Goal: Check status

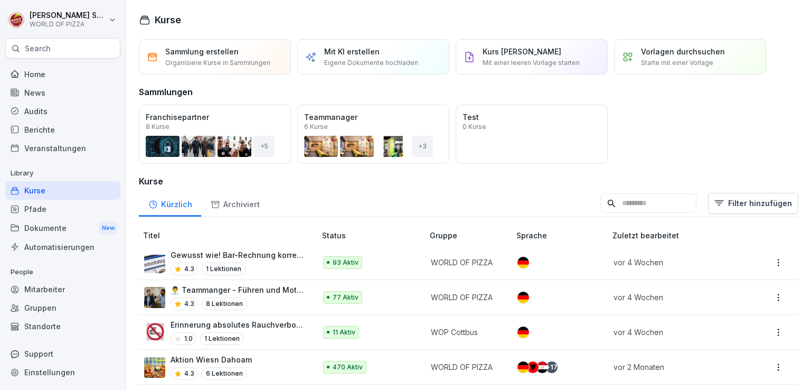
click at [42, 115] on div "Audits" at bounding box center [62, 111] width 115 height 18
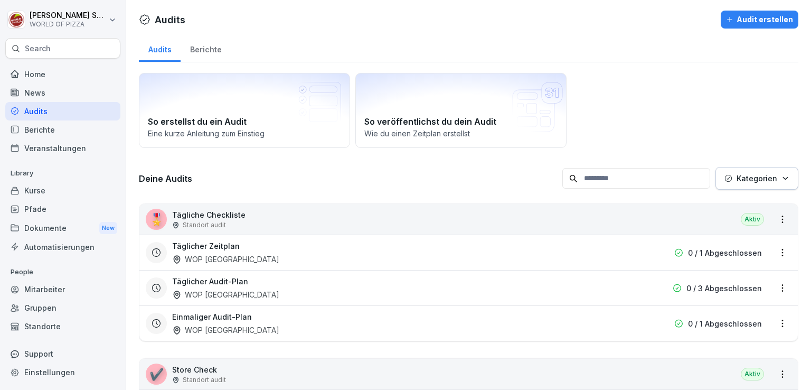
click at [196, 32] on div "Audits Audit erstellen Audits Berichte So erstellst du ein Audit Eine kurze Anl…" at bounding box center [468, 360] width 685 height 720
click at [201, 52] on div "Berichte" at bounding box center [206, 48] width 50 height 27
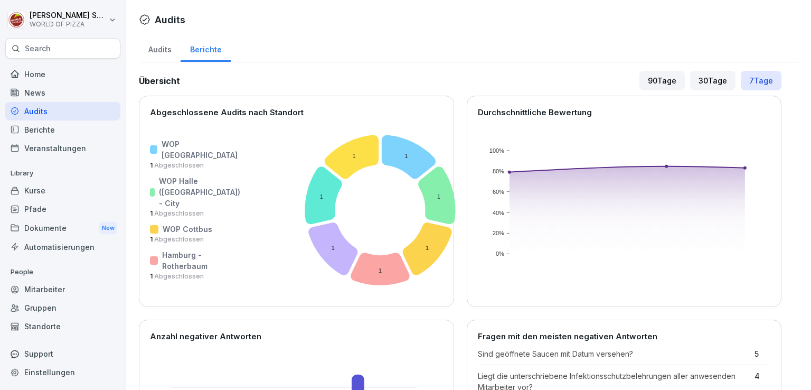
click at [160, 51] on div "Audits" at bounding box center [160, 48] width 42 height 27
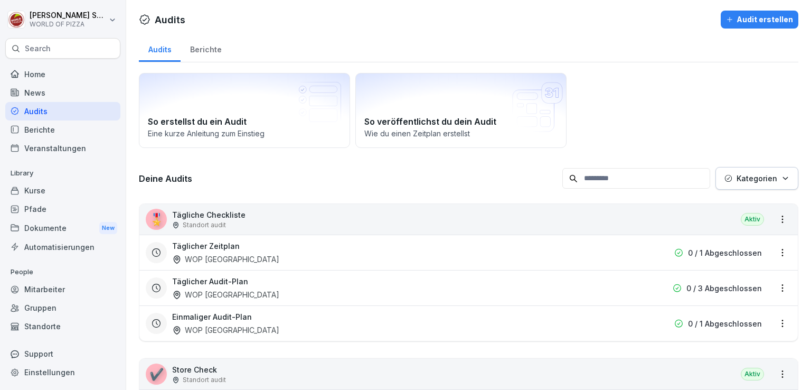
click at [196, 48] on div "Berichte" at bounding box center [206, 48] width 50 height 27
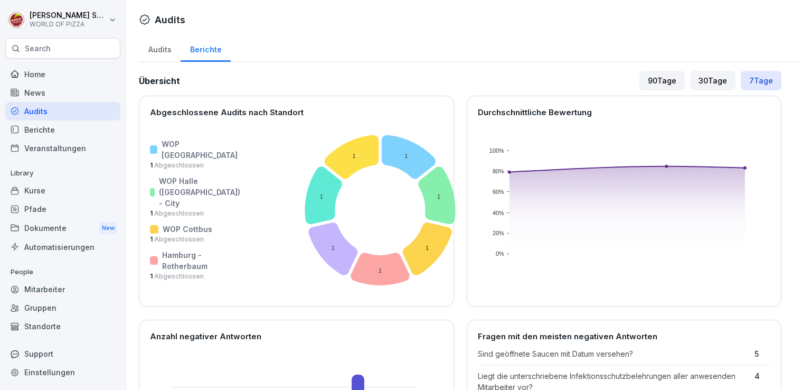
click at [164, 51] on div "Audits" at bounding box center [160, 48] width 42 height 27
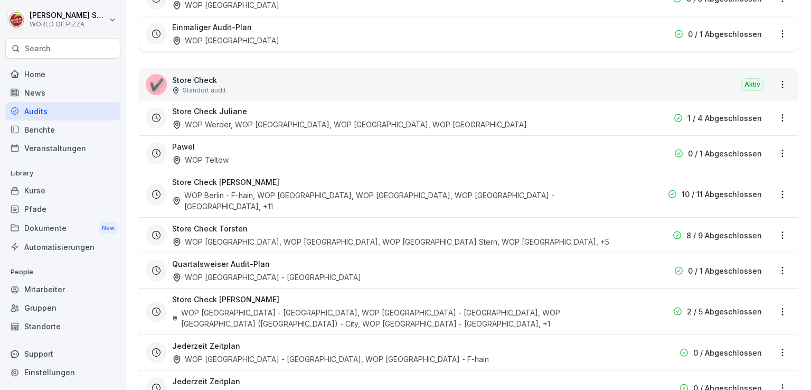
scroll to position [314, 0]
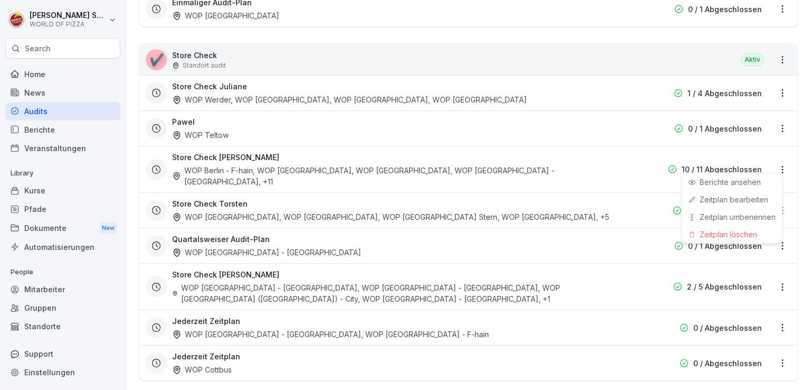
click at [777, 164] on html "[PERSON_NAME] WORLD OF PIZZA Search Home News Audits Berichte Veranstaltungen L…" at bounding box center [405, 195] width 811 height 390
drag, startPoint x: 739, startPoint y: 199, endPoint x: 737, endPoint y: 181, distance: 18.1
click at [737, 192] on div "Store Check Torsten WOP [GEOGRAPHIC_DATA], WOP [GEOGRAPHIC_DATA], WOP [GEOGRAPH…" at bounding box center [468, 209] width 659 height 35
click at [765, 167] on div "Store Check Aaron WOP Berlin - F-hain, WOP [GEOGRAPHIC_DATA], WOP [GEOGRAPHIC_D…" at bounding box center [460, 169] width 629 height 35
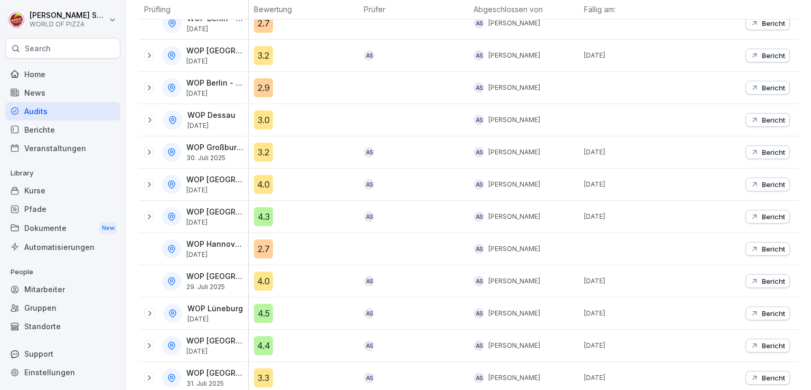
scroll to position [177, 0]
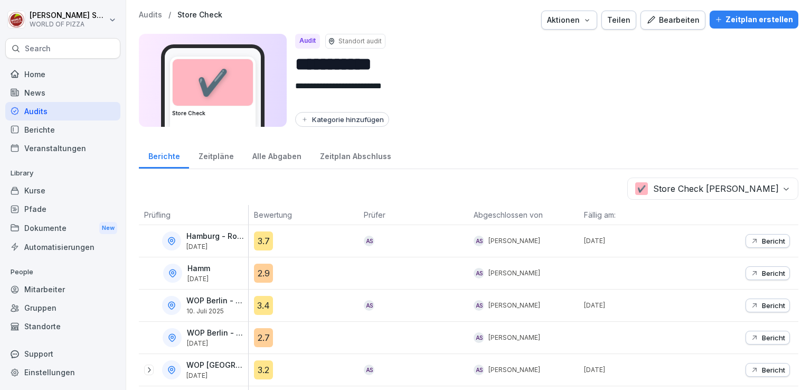
click at [153, 18] on p "Audits" at bounding box center [150, 15] width 23 height 9
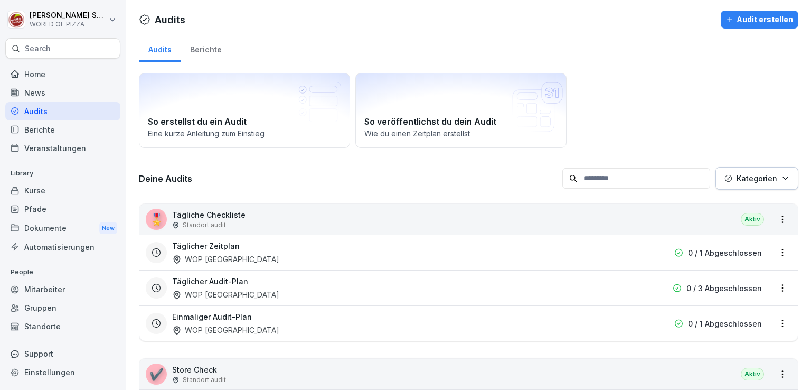
click at [193, 39] on div "Berichte" at bounding box center [206, 48] width 50 height 27
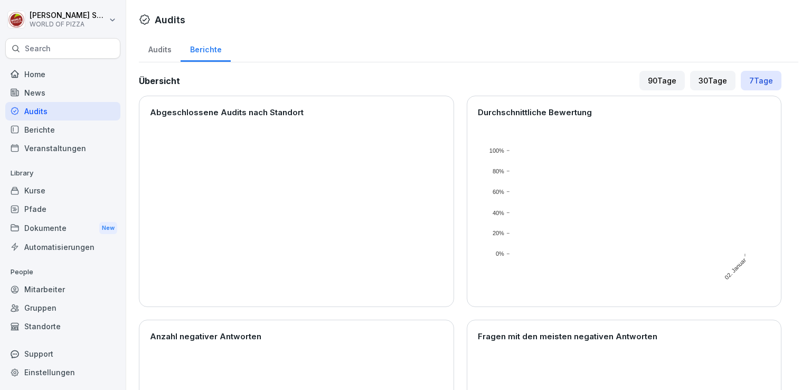
click at [200, 47] on div "Berichte" at bounding box center [206, 48] width 50 height 27
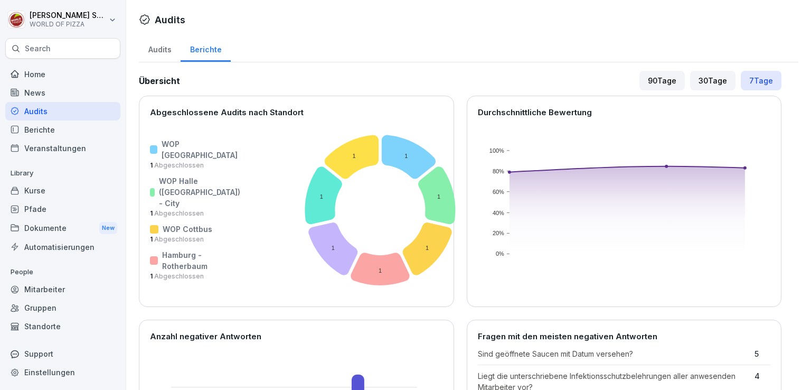
scroll to position [22, 0]
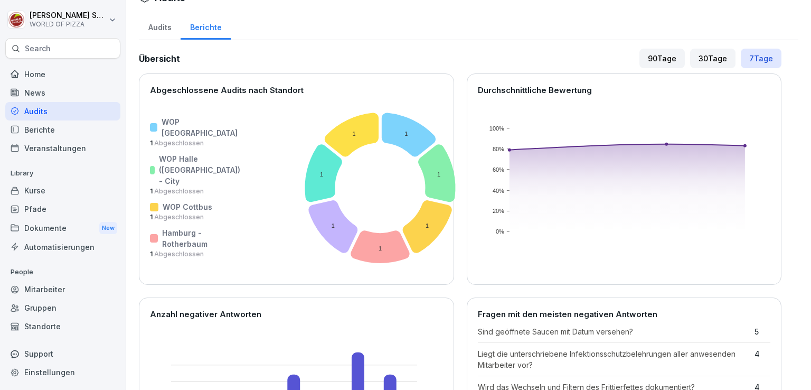
click at [659, 60] on div "90 Tage" at bounding box center [662, 59] width 45 height 20
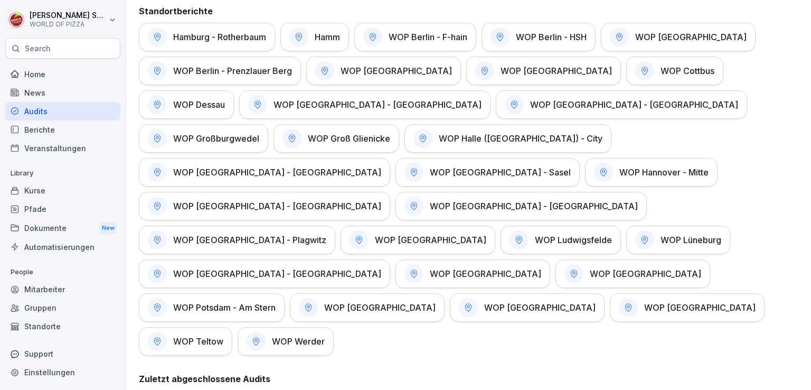
scroll to position [540, 0]
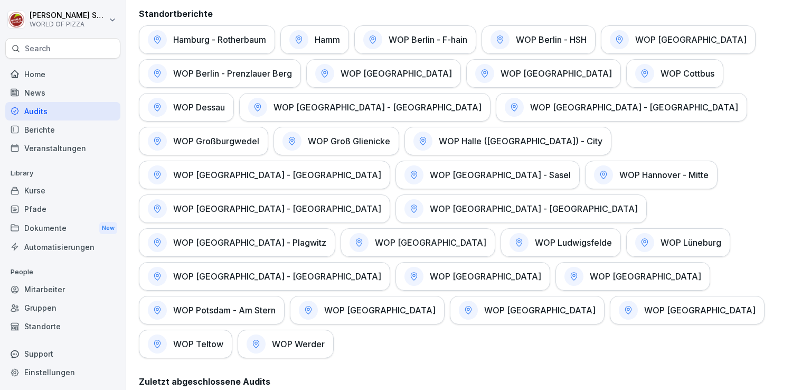
click at [200, 44] on h1 "Hamburg - Rotherbaum" at bounding box center [219, 39] width 93 height 11
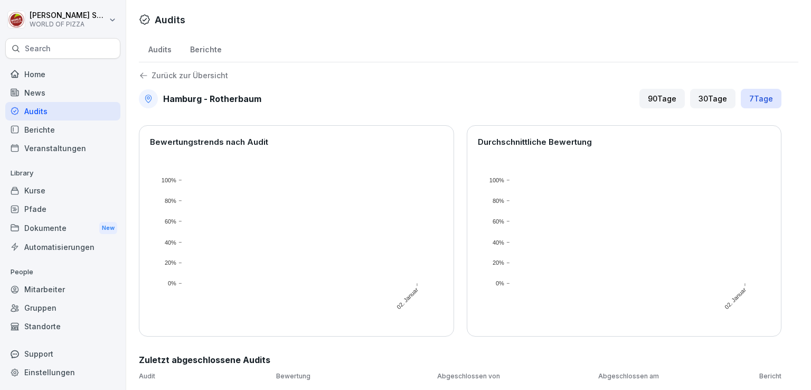
scroll to position [34, 0]
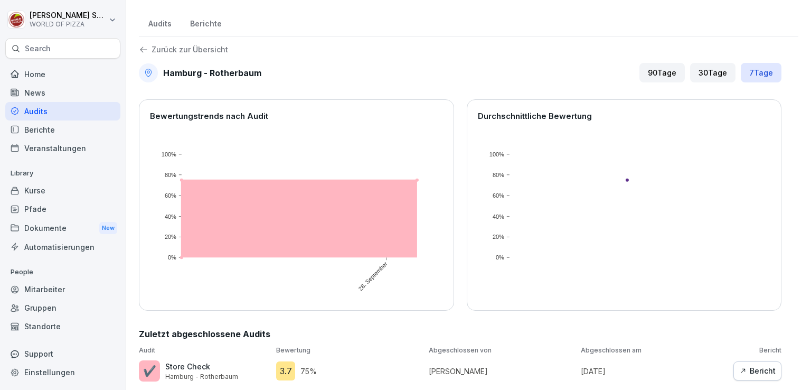
click at [167, 18] on div "Audits" at bounding box center [160, 22] width 42 height 27
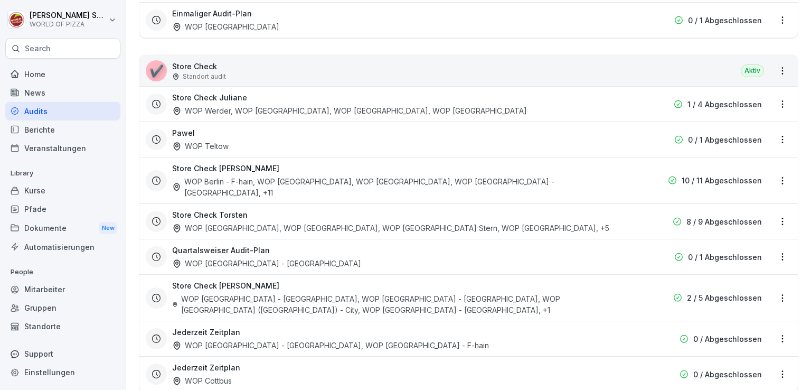
scroll to position [314, 0]
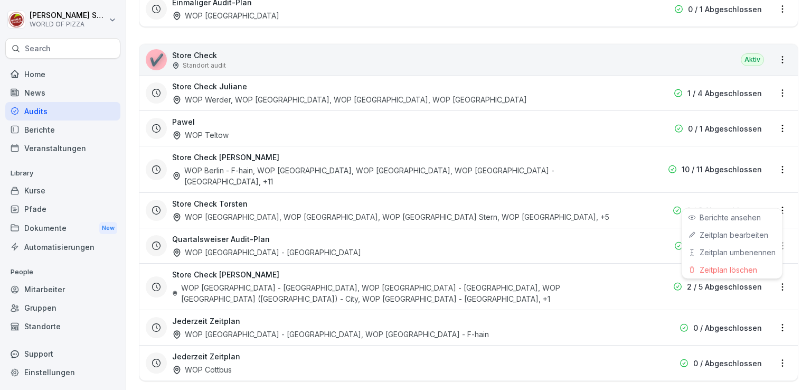
click at [775, 205] on html "[PERSON_NAME] WORLD OF PIZZA Search Home News Audits Berichte Veranstaltungen L…" at bounding box center [405, 195] width 811 height 390
click at [0, 0] on link "Berichte ansehen" at bounding box center [0, 0] width 0 height 0
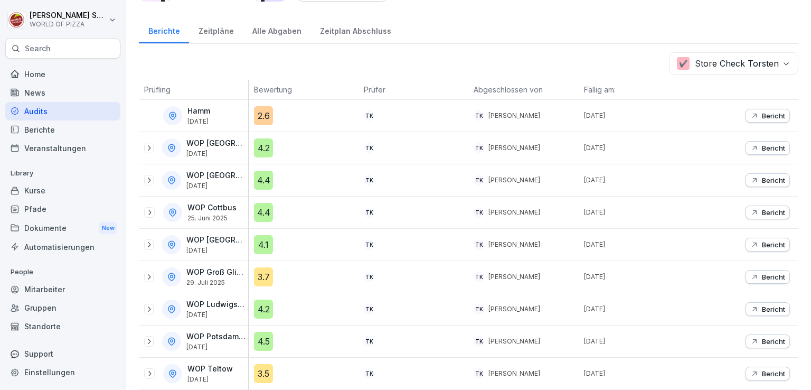
scroll to position [131, 0]
click at [264, 27] on div "Alle Abgaben" at bounding box center [277, 29] width 68 height 27
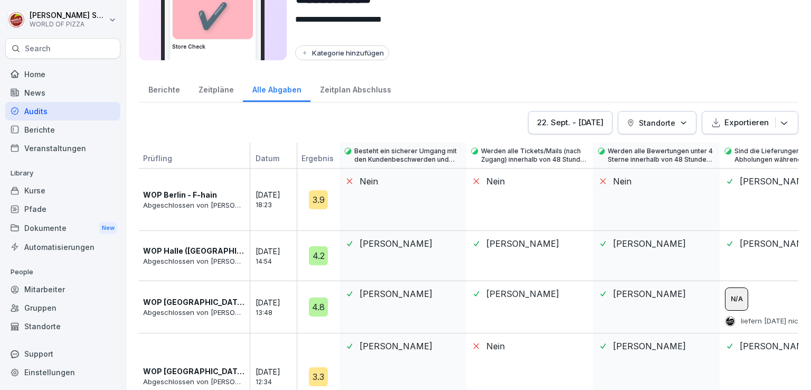
scroll to position [70, 0]
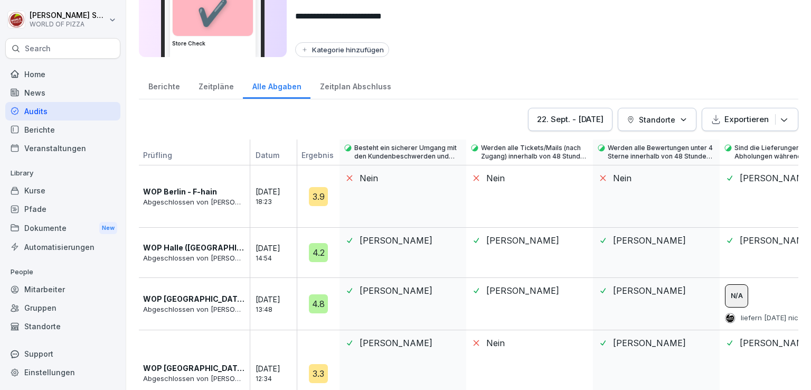
click at [594, 123] on div "[DATE] - [DATE]" at bounding box center [570, 120] width 67 height 12
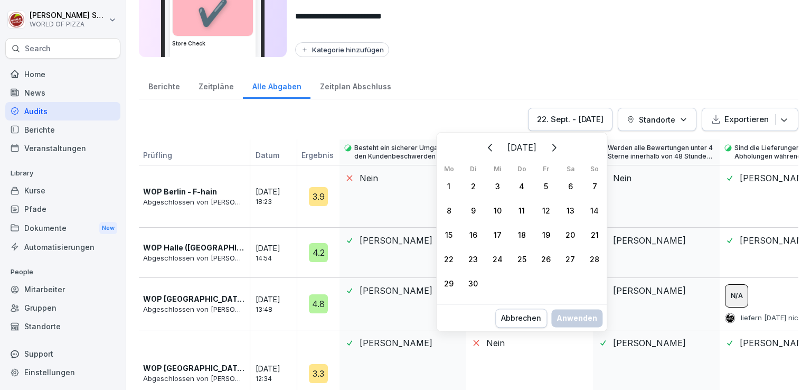
click at [488, 148] on icon "Zurück" at bounding box center [490, 147] width 4 height 7
click at [479, 148] on button "Zurück" at bounding box center [490, 147] width 23 height 23
click at [473, 184] on div "1" at bounding box center [473, 186] width 24 height 24
click at [555, 148] on icon "Weiter" at bounding box center [553, 147] width 13 height 13
click at [555, 148] on button "Weiter" at bounding box center [553, 147] width 23 height 23
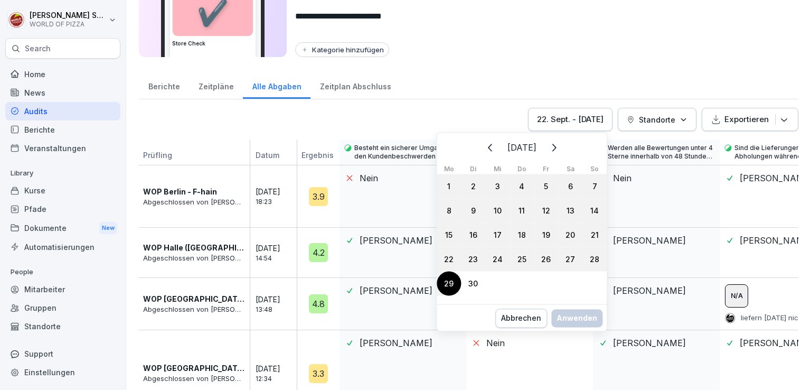
click at [449, 279] on div "29" at bounding box center [449, 283] width 24 height 24
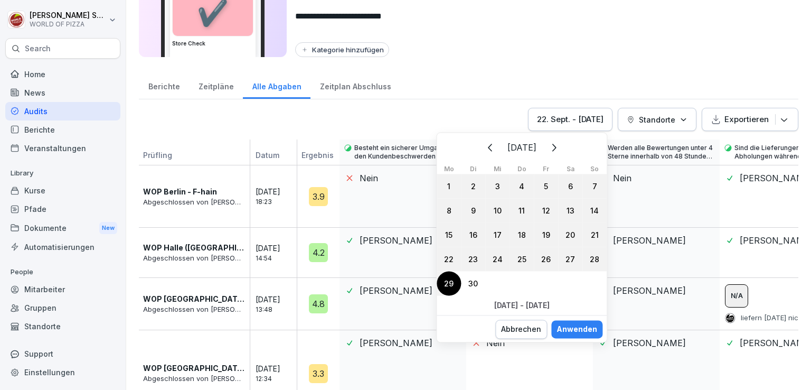
click at [575, 330] on div "Anwenden" at bounding box center [577, 329] width 41 height 12
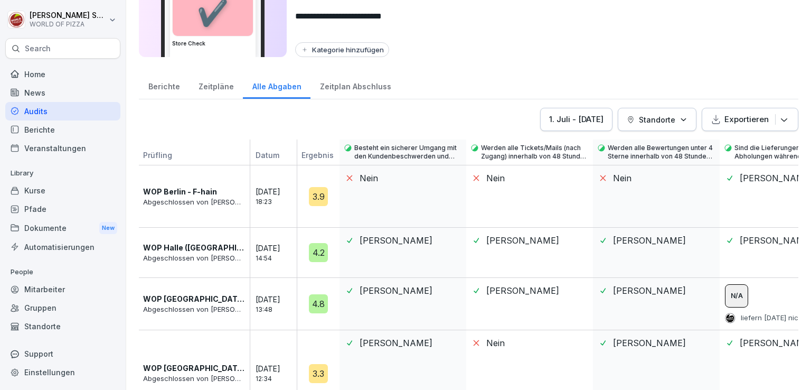
click at [654, 115] on p "Standorte" at bounding box center [657, 119] width 36 height 11
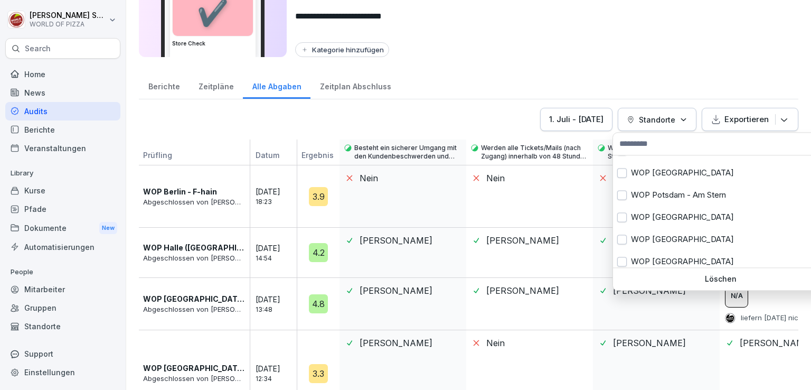
scroll to position [572, 0]
click at [619, 256] on button "button" at bounding box center [622, 260] width 10 height 10
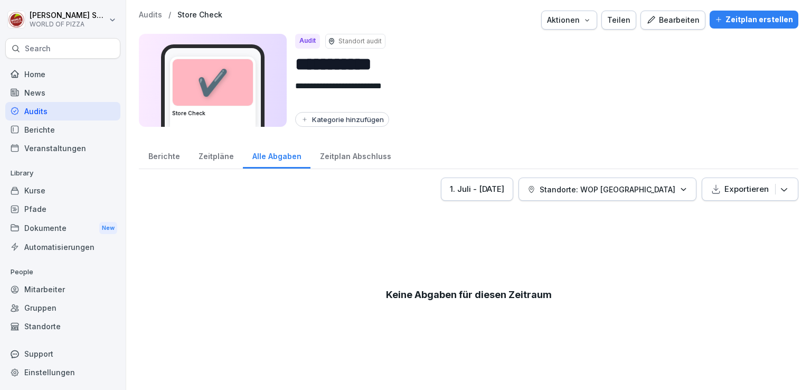
click at [488, 133] on html "**********" at bounding box center [405, 195] width 811 height 390
click at [598, 190] on p "Standorte: WOP [GEOGRAPHIC_DATA]" at bounding box center [608, 189] width 136 height 11
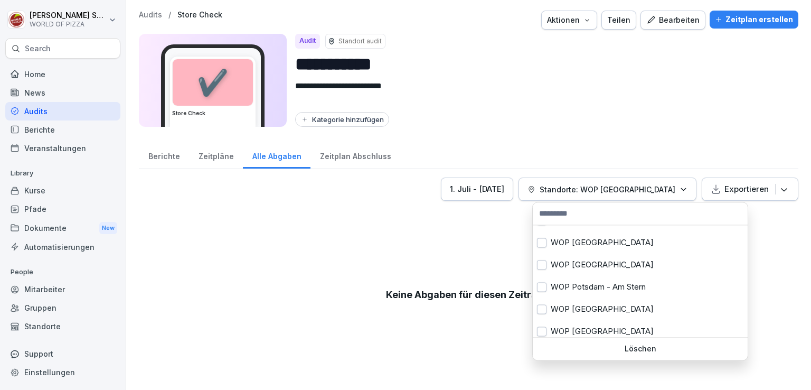
scroll to position [619, 0]
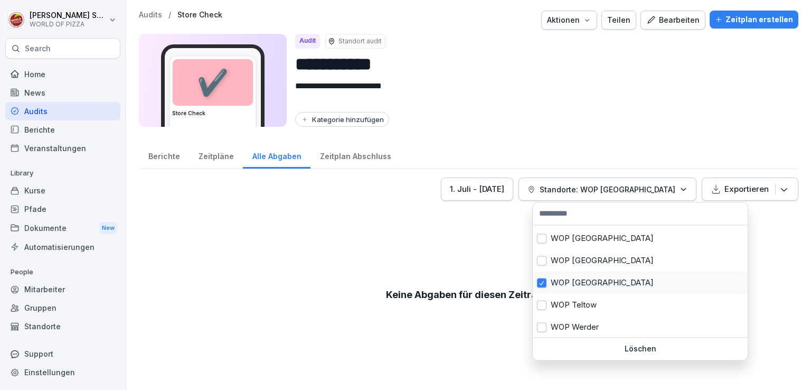
click at [538, 284] on button "button" at bounding box center [542, 283] width 10 height 10
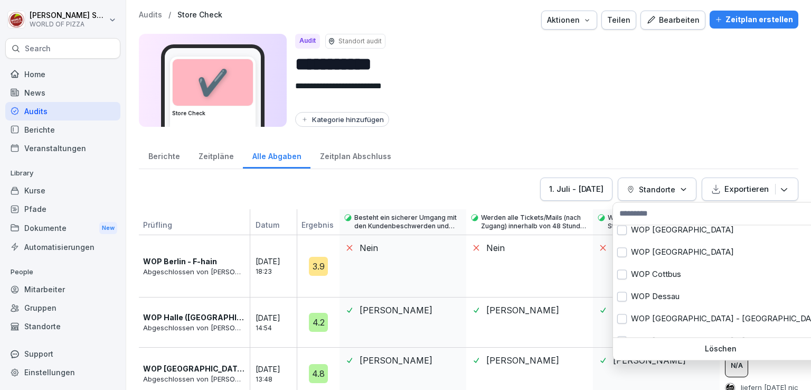
scroll to position [110, 0]
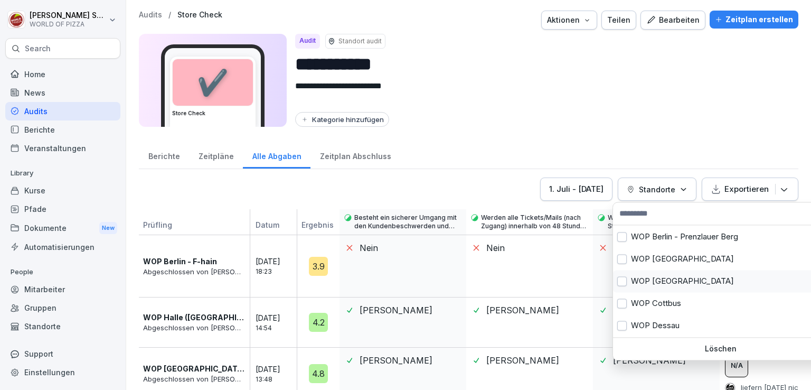
click at [621, 280] on button "button" at bounding box center [622, 281] width 10 height 10
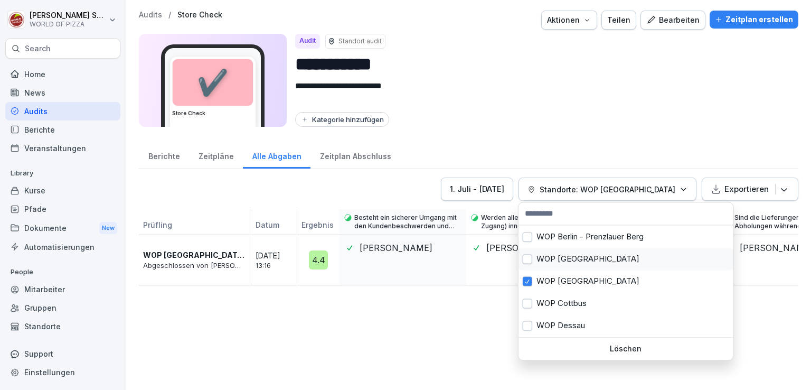
click at [534, 265] on div "WOP [GEOGRAPHIC_DATA]" at bounding box center [626, 259] width 215 height 22
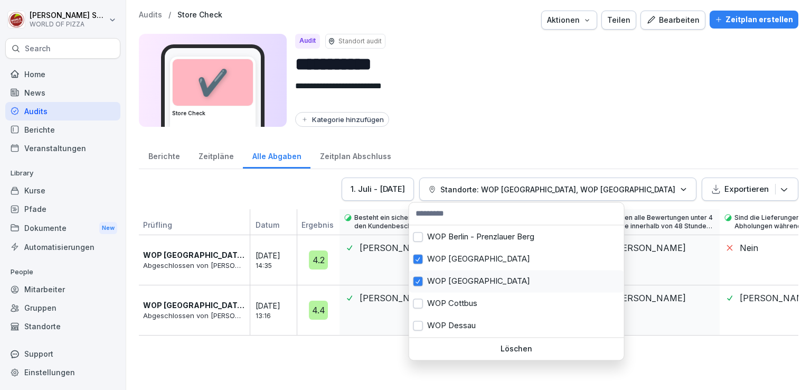
click at [431, 281] on div "WOP [GEOGRAPHIC_DATA]" at bounding box center [516, 281] width 215 height 22
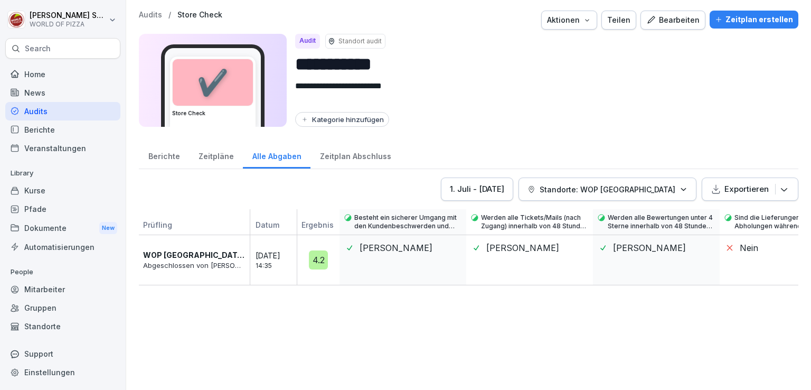
click at [265, 189] on html "**********" at bounding box center [405, 195] width 811 height 390
click at [582, 187] on p "Standorte: WOP [GEOGRAPHIC_DATA]" at bounding box center [608, 189] width 136 height 11
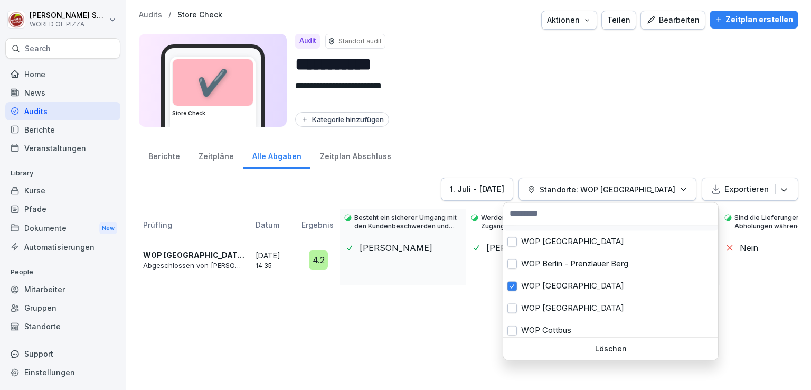
scroll to position [84, 0]
click at [512, 286] on button "button" at bounding box center [512, 285] width 10 height 10
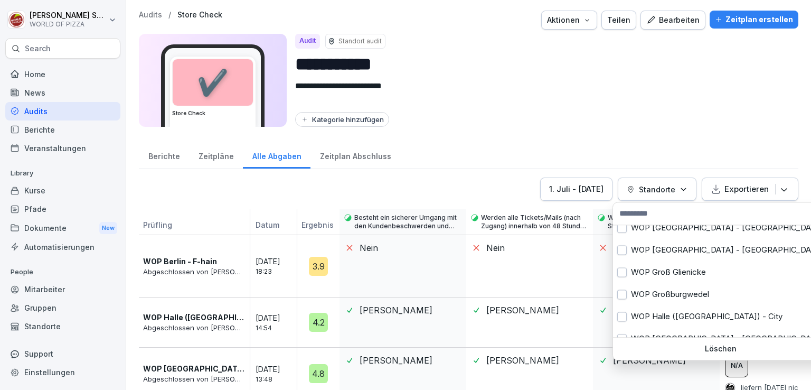
scroll to position [192, 0]
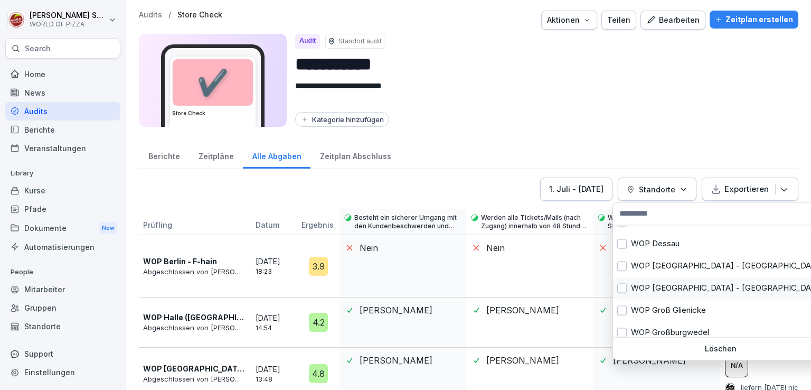
click at [623, 290] on button "button" at bounding box center [622, 288] width 10 height 10
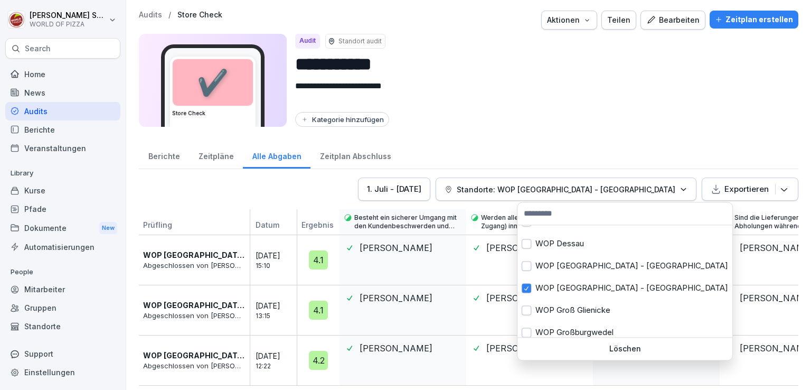
click at [478, 127] on html "**********" at bounding box center [405, 195] width 811 height 390
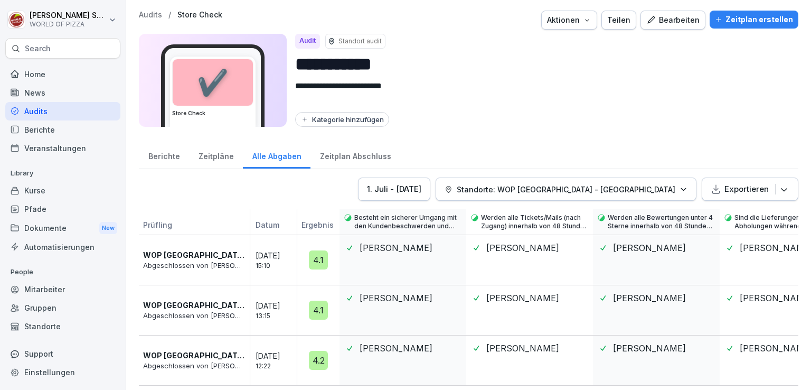
scroll to position [3, 0]
click at [421, 185] on div "[DATE] - [DATE]" at bounding box center [394, 189] width 54 height 12
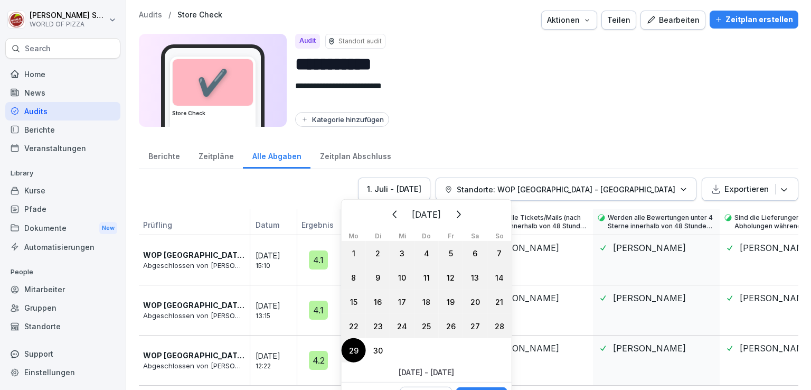
click at [392, 214] on icon "Zurück" at bounding box center [394, 214] width 4 height 7
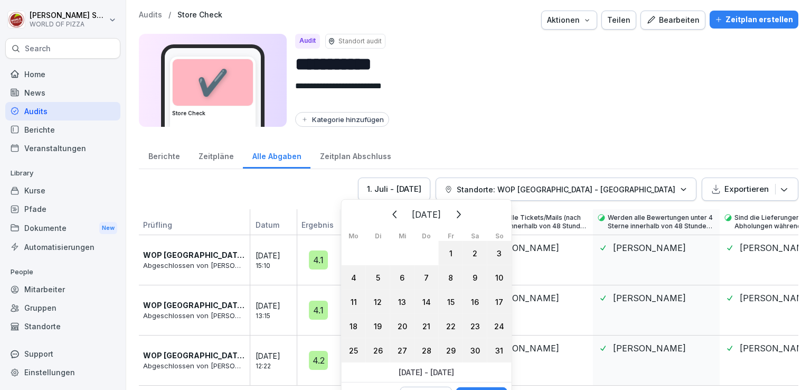
click at [383, 214] on button "Zurück" at bounding box center [394, 214] width 23 height 23
click at [374, 214] on div "[DATE] Mo Di Mi Do Fr Sa So 30 1 2 3 4 5 6 7 8 9 10 11 12 13 14 15 16 17 18 19 …" at bounding box center [427, 282] width 170 height 159
click at [390, 214] on icon "Zurück" at bounding box center [395, 214] width 13 height 13
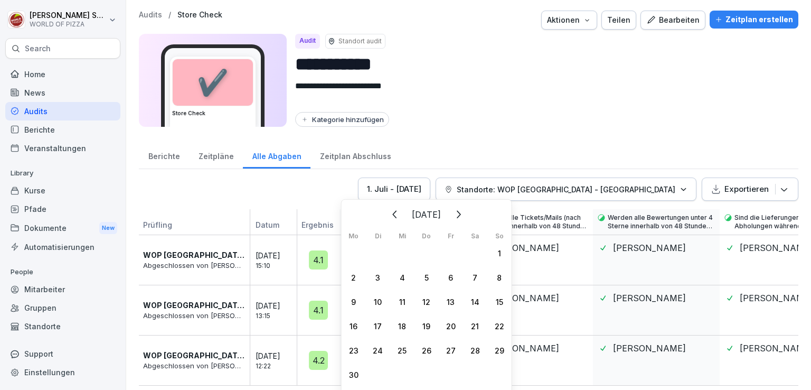
click at [390, 214] on icon "Zurück" at bounding box center [395, 214] width 13 height 13
click at [365, 214] on icon "Zurück" at bounding box center [358, 214] width 13 height 13
click at [392, 214] on icon "Zurück" at bounding box center [394, 214] width 4 height 7
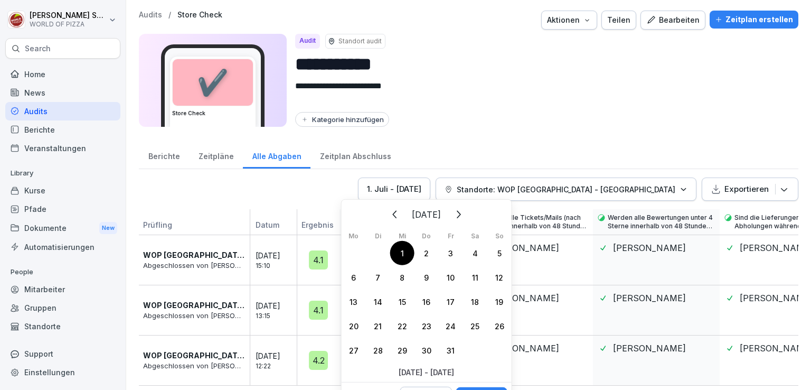
click at [401, 253] on div "1" at bounding box center [402, 253] width 24 height 24
click at [461, 214] on icon "Weiter" at bounding box center [459, 214] width 4 height 7
click at [464, 214] on icon "Weiter" at bounding box center [458, 214] width 13 height 13
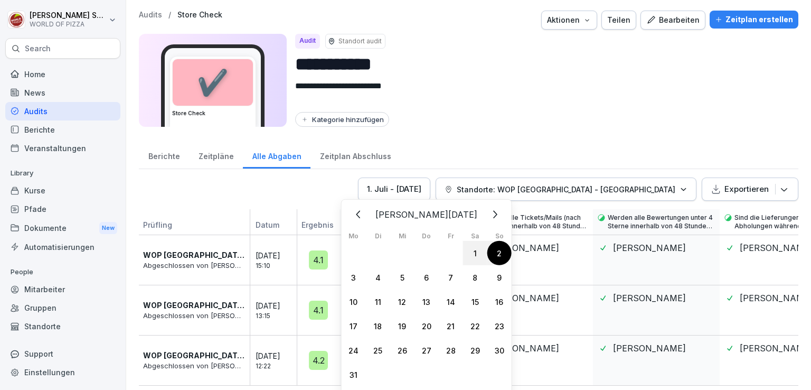
click at [488, 214] on icon "Weiter" at bounding box center [494, 214] width 13 height 13
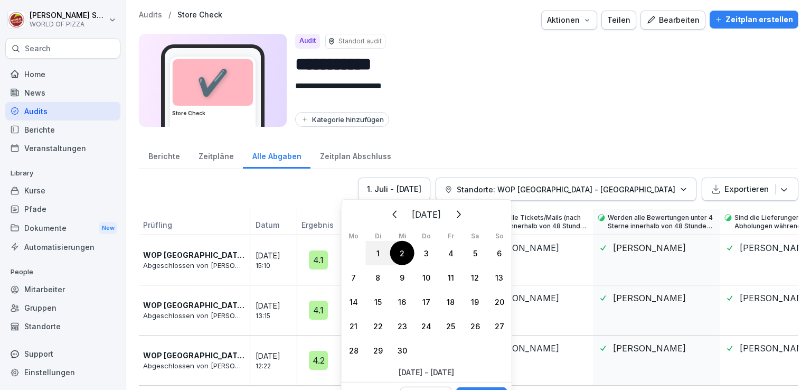
click at [469, 214] on button "Weiter" at bounding box center [457, 214] width 23 height 23
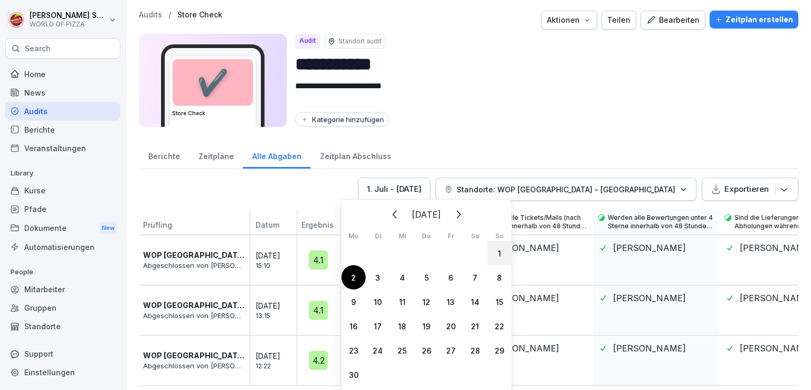
click at [469, 214] on button "Weiter" at bounding box center [457, 214] width 23 height 23
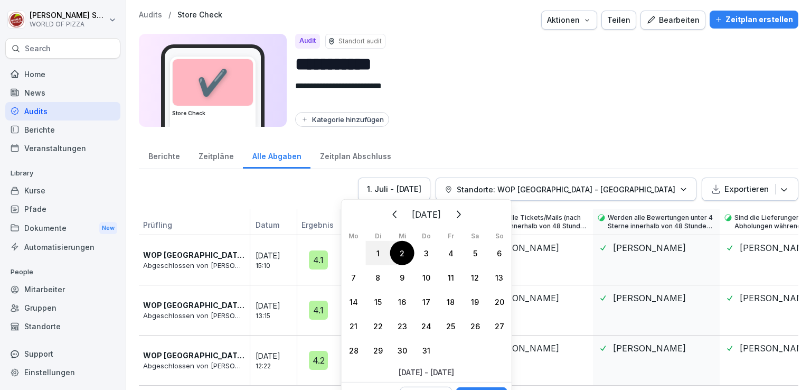
click at [469, 214] on button "Weiter" at bounding box center [457, 214] width 23 height 23
click at [461, 214] on icon "Weiter" at bounding box center [459, 214] width 4 height 7
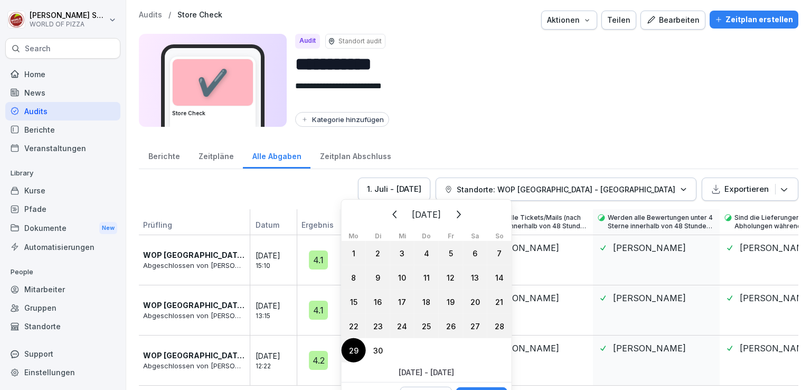
click at [353, 347] on div "29" at bounding box center [354, 350] width 24 height 24
click at [493, 387] on button "Anwenden" at bounding box center [481, 396] width 51 height 18
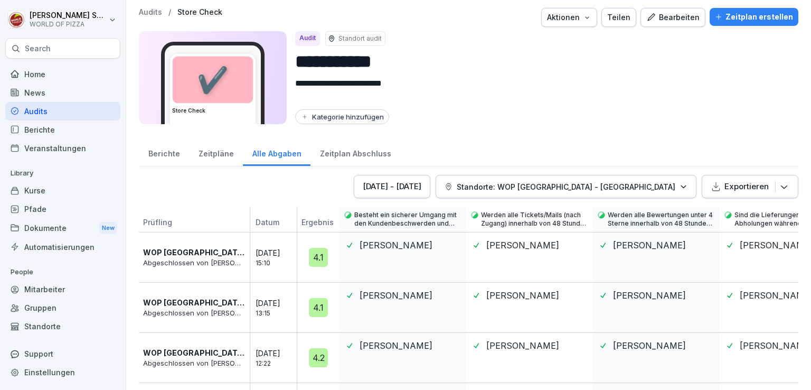
scroll to position [155, 0]
